Goal: Task Accomplishment & Management: Use online tool/utility

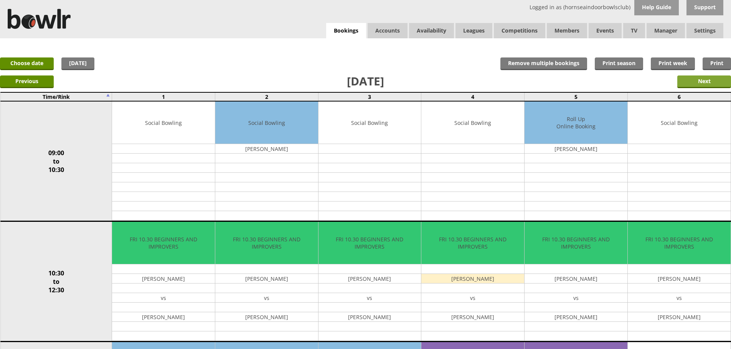
click at [721, 81] on input "Next" at bounding box center [704, 82] width 54 height 13
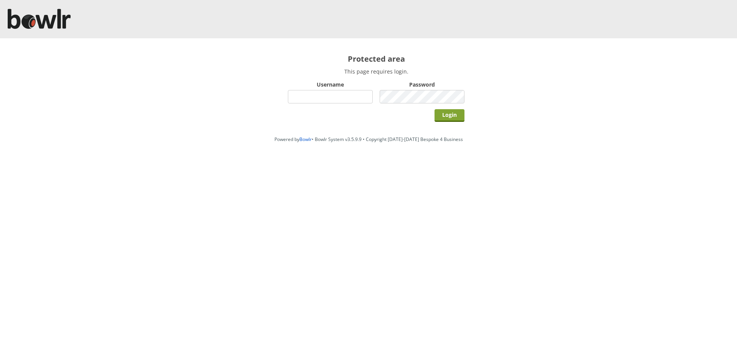
type input "hornseaindoorbowlsclub"
click at [446, 118] on input "Login" at bounding box center [449, 115] width 30 height 13
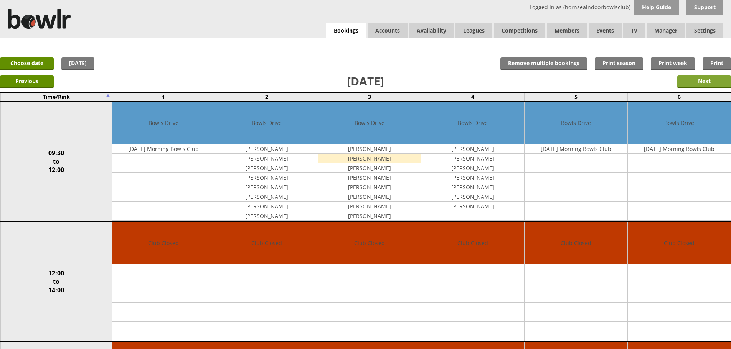
click at [717, 78] on input "Next" at bounding box center [704, 82] width 54 height 13
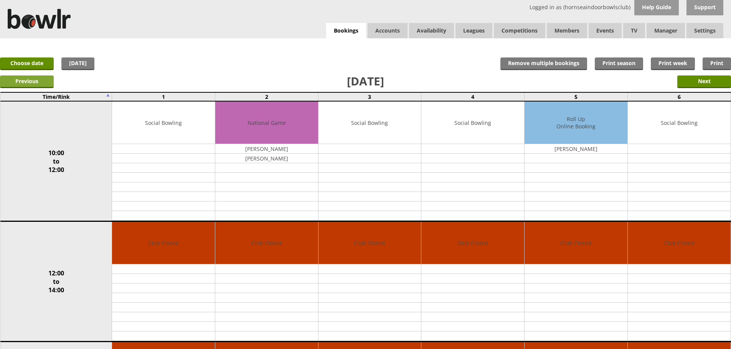
click at [24, 82] on input "Previous" at bounding box center [27, 82] width 54 height 13
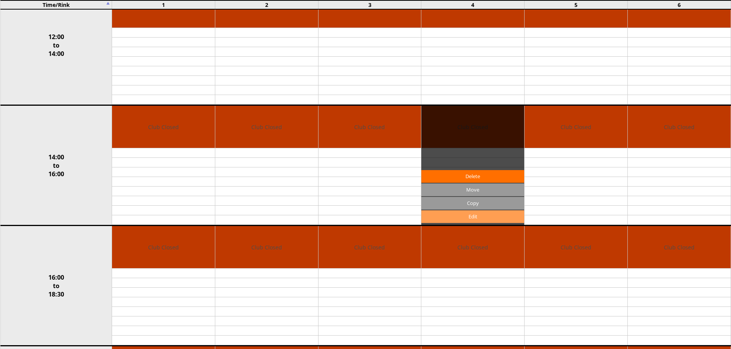
scroll to position [7, 0]
